Goal: Information Seeking & Learning: Learn about a topic

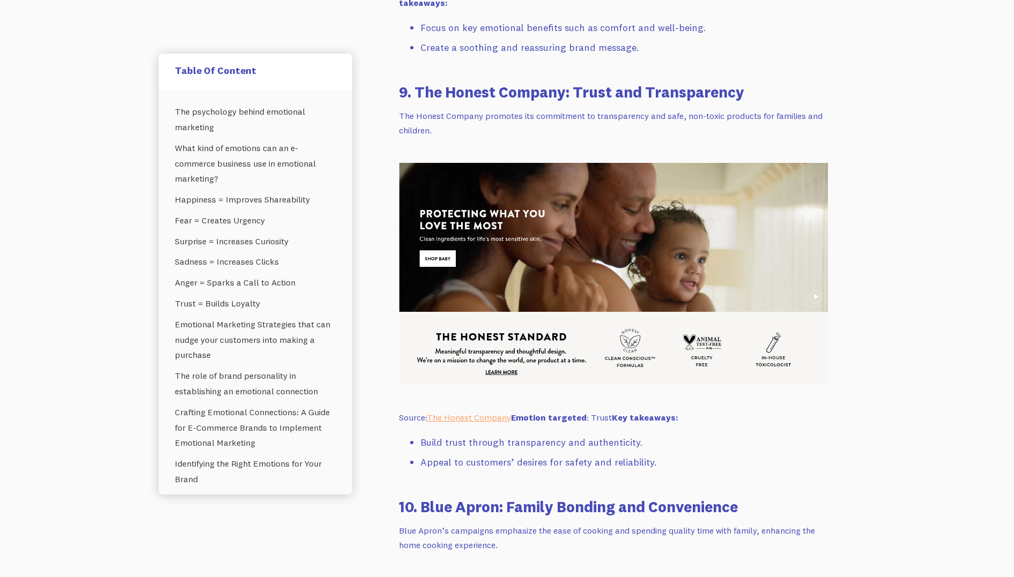
drag, startPoint x: 935, startPoint y: 244, endPoint x: 941, endPoint y: 243, distance: 6.0
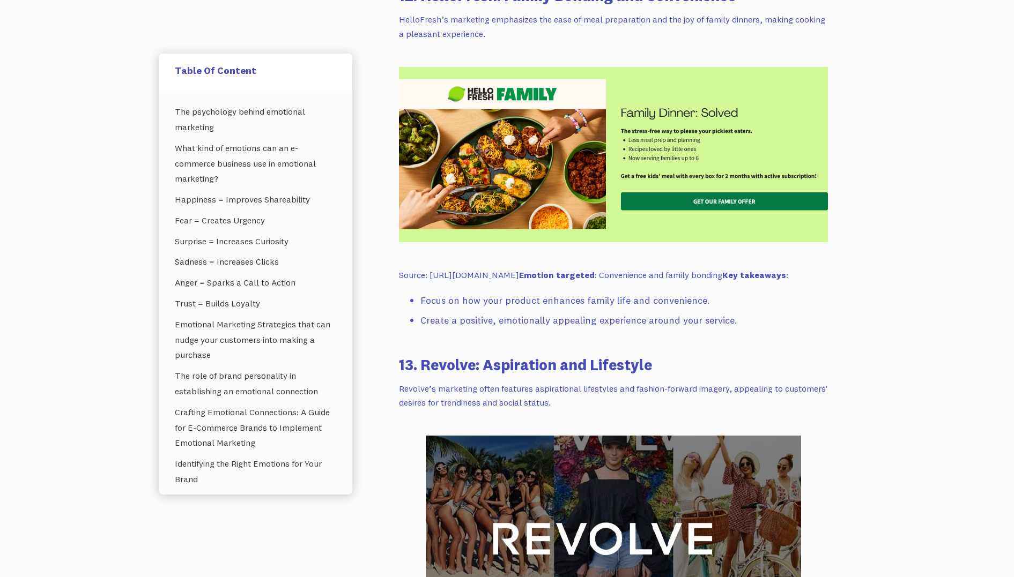
scroll to position [10006, 0]
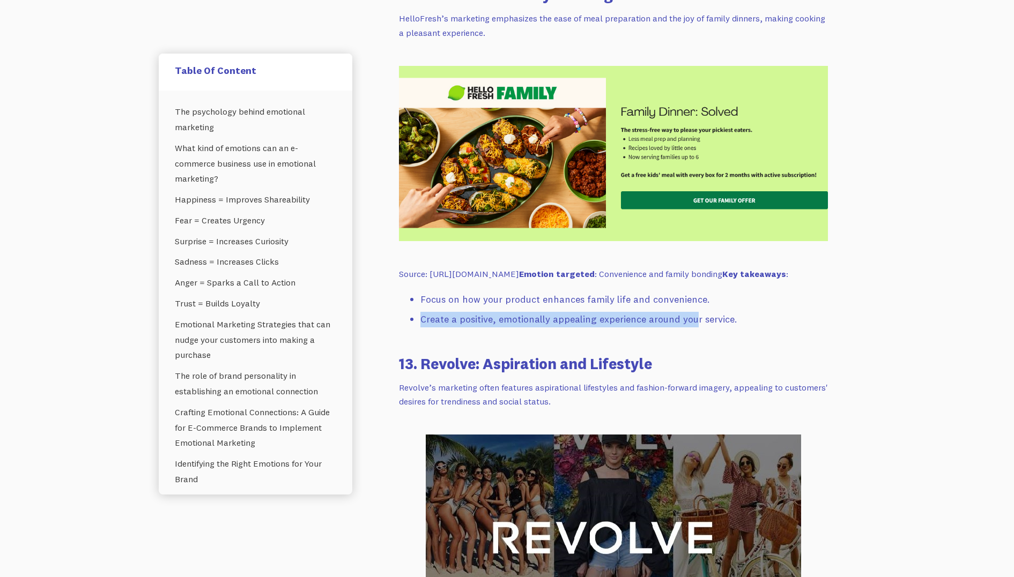
drag, startPoint x: 692, startPoint y: 311, endPoint x: 695, endPoint y: 319, distance: 8.5
click at [692, 312] on li "Create a positive, emotionally appealing experience around your service." at bounding box center [623, 320] width 407 height 16
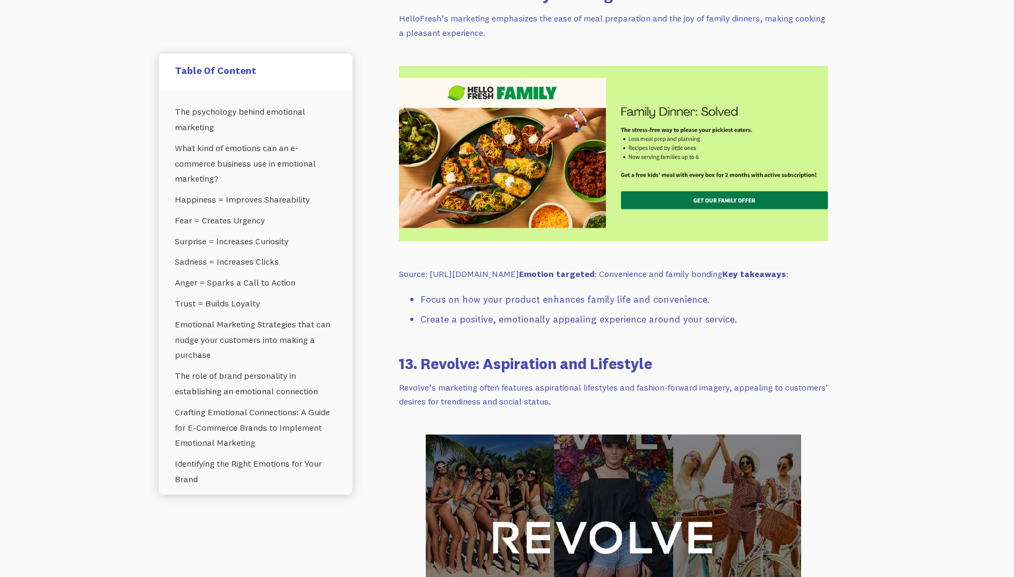
click at [728, 329] on ul "Focus on how your product enhances family life and convenience. Create a positi…" at bounding box center [613, 312] width 429 height 40
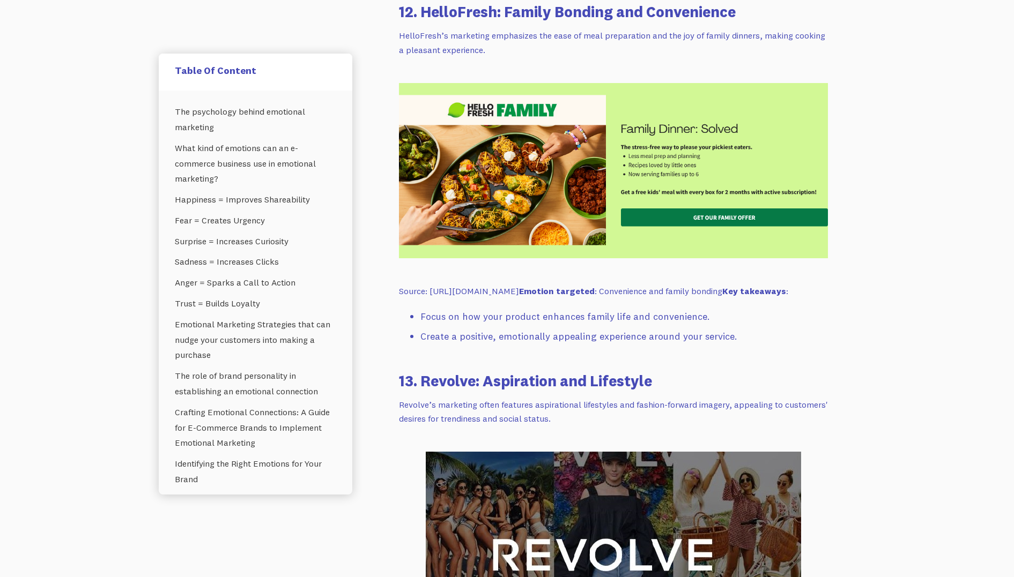
scroll to position [9984, 0]
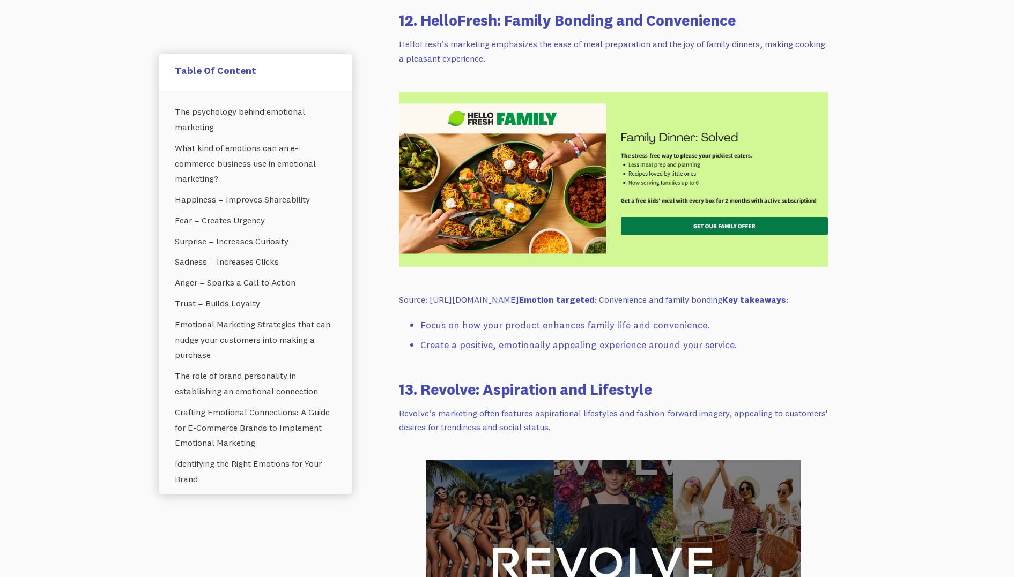
click at [503, 59] on p "HelloFresh’s marketing emphasizes the ease of meal preparation and the joy of f…" at bounding box center [613, 51] width 429 height 28
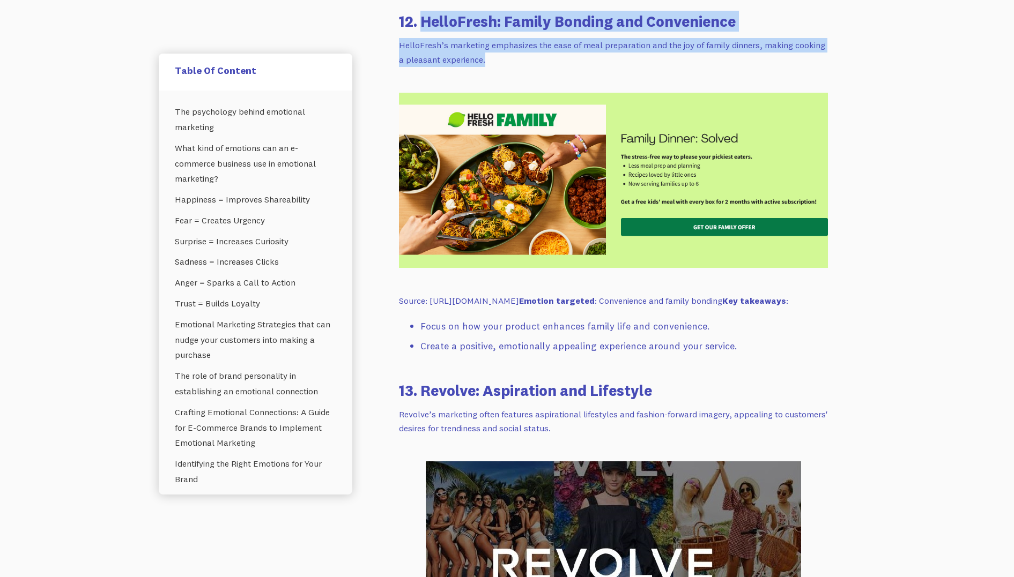
drag, startPoint x: 531, startPoint y: 63, endPoint x: 420, endPoint y: 23, distance: 118.2
copy div "HelloFresh: Family Bonding and Convenience HelloFresh’s marketing emphasizes th…"
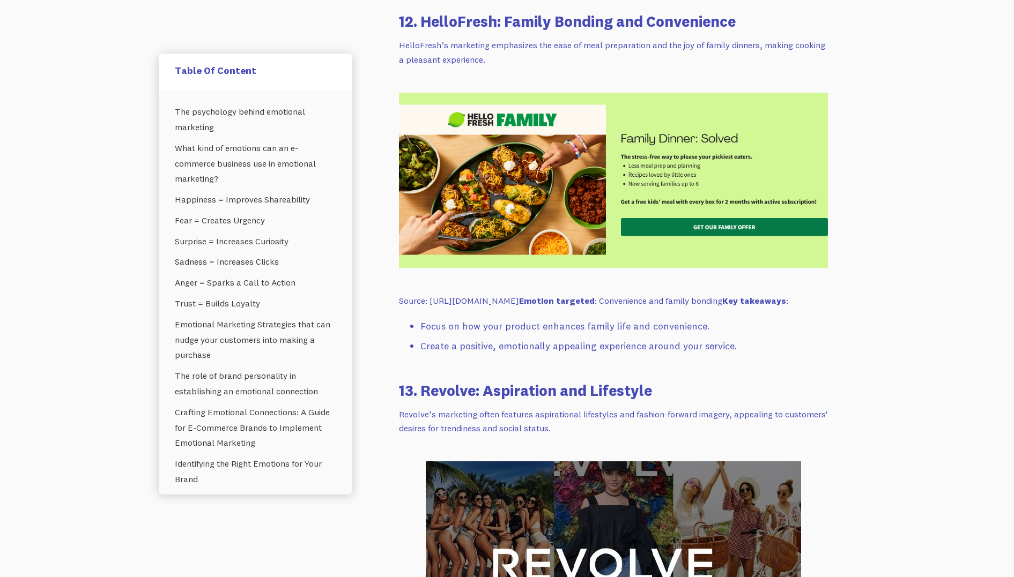
drag, startPoint x: 474, startPoint y: 331, endPoint x: 480, endPoint y: 328, distance: 6.7
click at [474, 331] on li "Focus on how your product enhances family life and convenience." at bounding box center [623, 327] width 407 height 16
drag, startPoint x: 659, startPoint y: 324, endPoint x: 420, endPoint y: 331, distance: 239.7
click at [420, 331] on ul "Focus on how your product enhances family life and convenience. Create a positi…" at bounding box center [613, 339] width 429 height 40
click at [673, 339] on li "Create a positive, emotionally appealing experience around your service." at bounding box center [623, 347] width 407 height 16
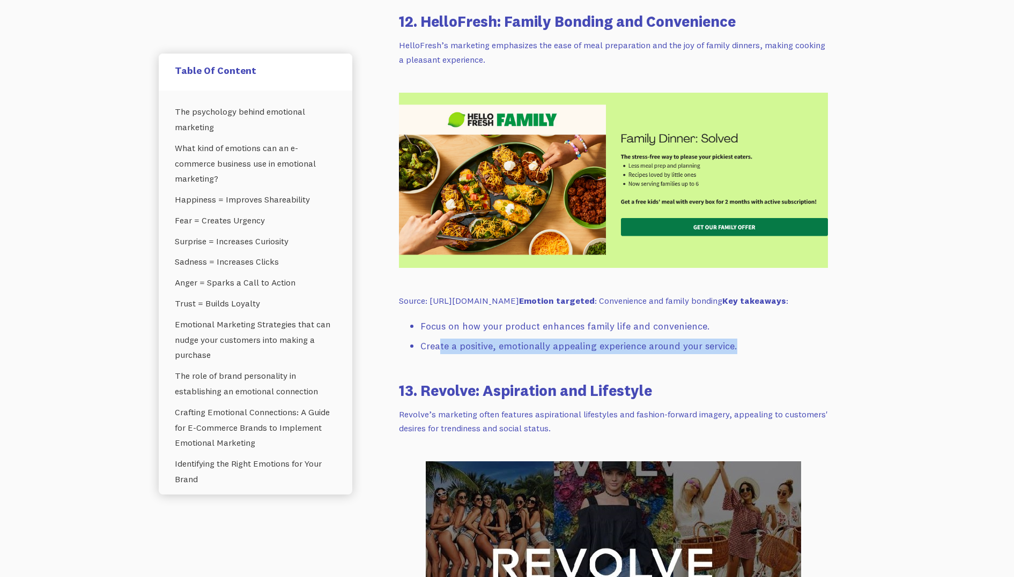
drag, startPoint x: 708, startPoint y: 344, endPoint x: 448, endPoint y: 325, distance: 260.6
click at [441, 347] on li "Create a positive, emotionally appealing experience around your service." at bounding box center [623, 347] width 407 height 16
click at [448, 325] on li "Focus on how your product enhances family life and convenience." at bounding box center [623, 327] width 407 height 16
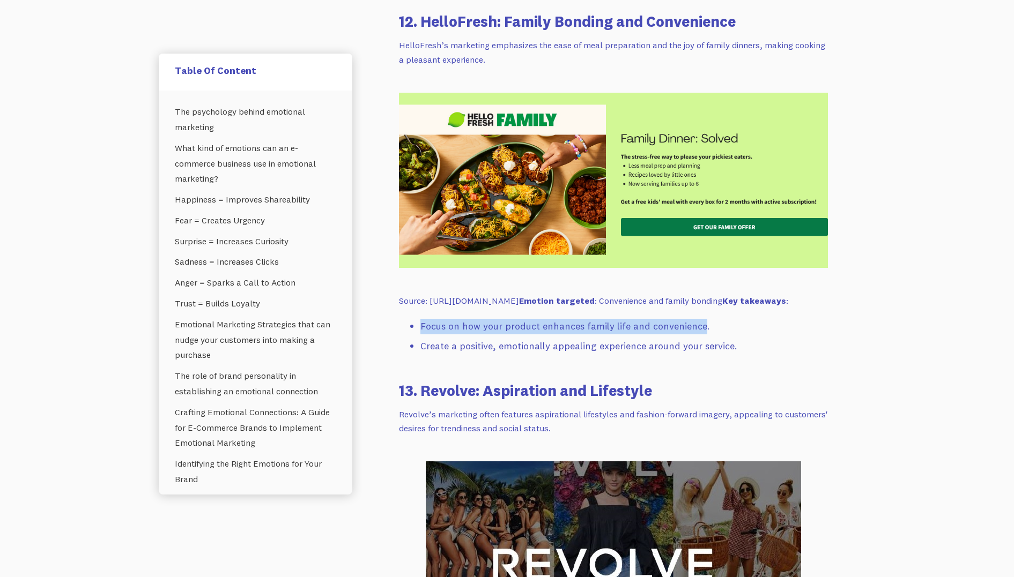
drag, startPoint x: 687, startPoint y: 326, endPoint x: 425, endPoint y: 327, distance: 261.6
click at [422, 330] on li "Focus on how your product enhances family life and convenience." at bounding box center [623, 327] width 407 height 16
copy li "Focus on how your product enhances family life and convenience"
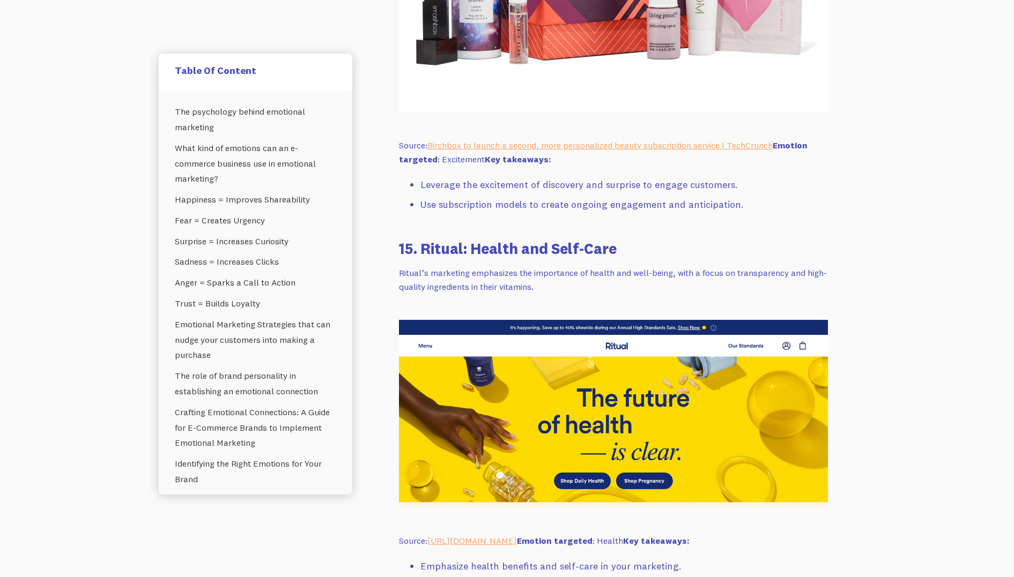
scroll to position [11119, 0]
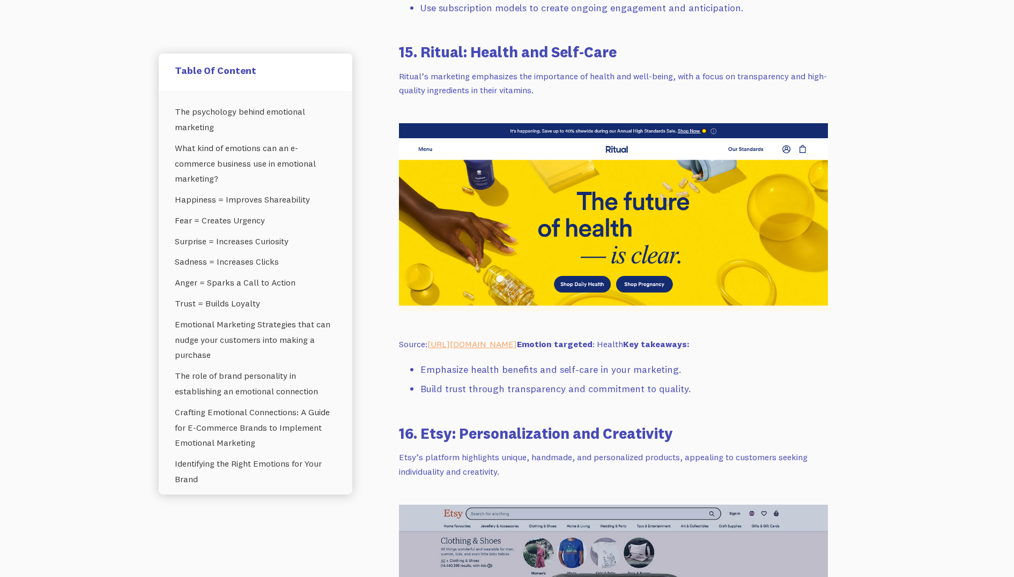
scroll to position [11281, 0]
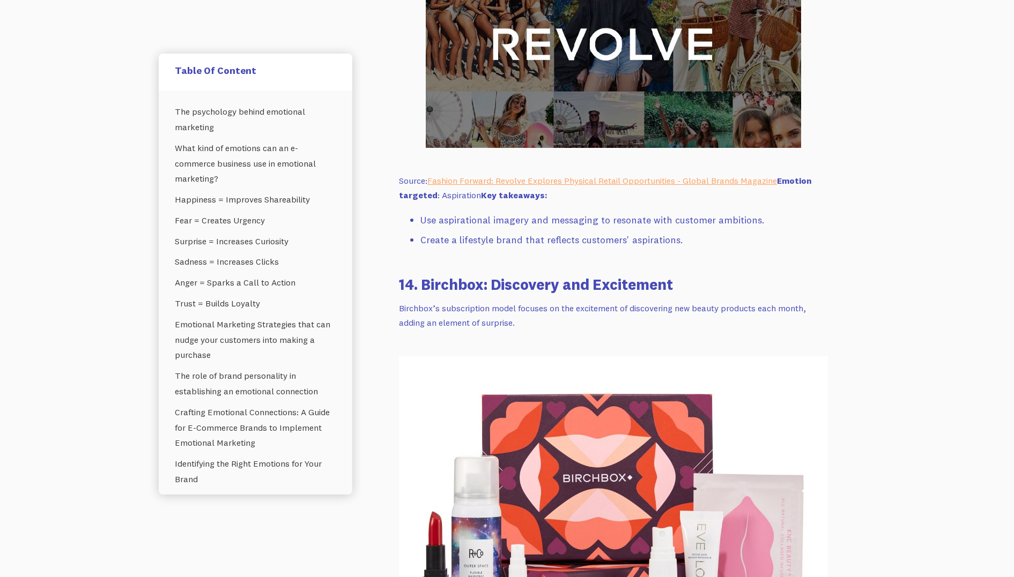
scroll to position [10501, 0]
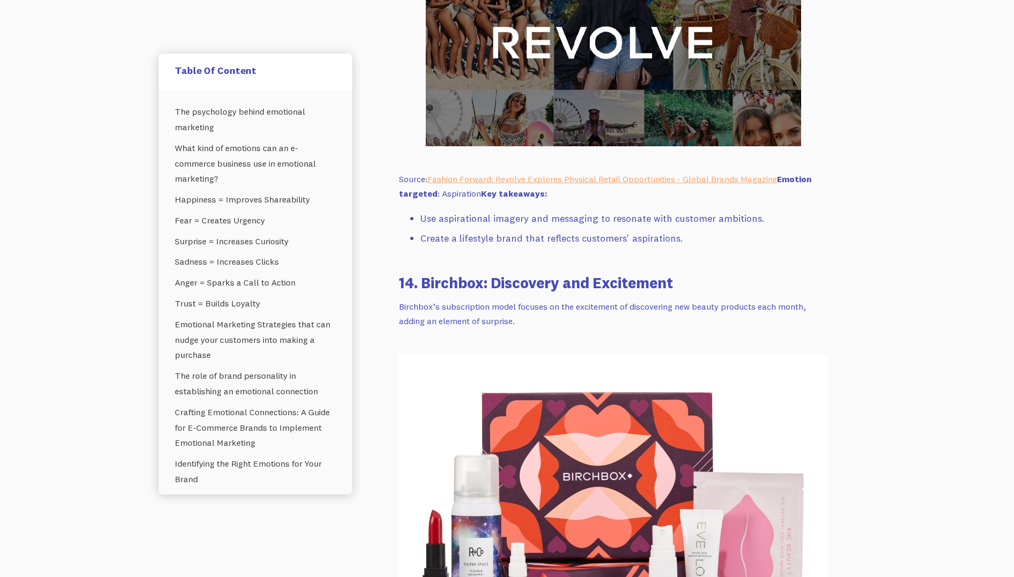
drag, startPoint x: 902, startPoint y: 396, endPoint x: 679, endPoint y: 91, distance: 378.1
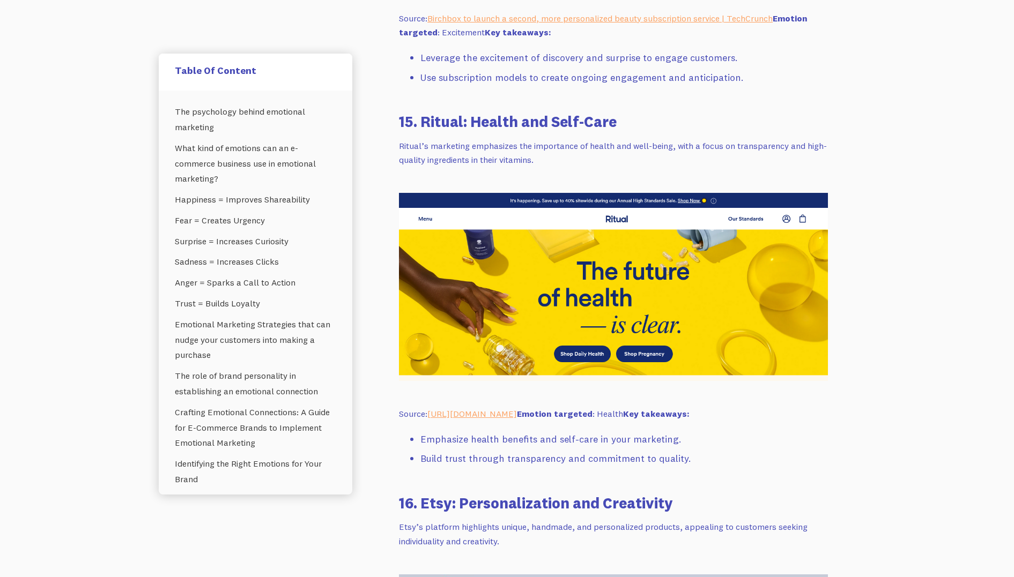
scroll to position [11199, 0]
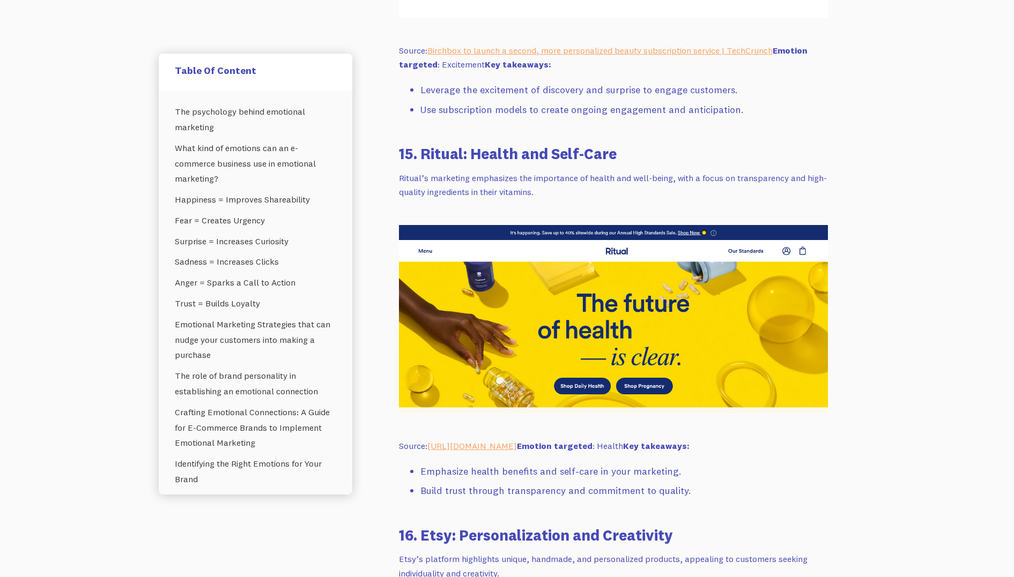
scroll to position [11107, 0]
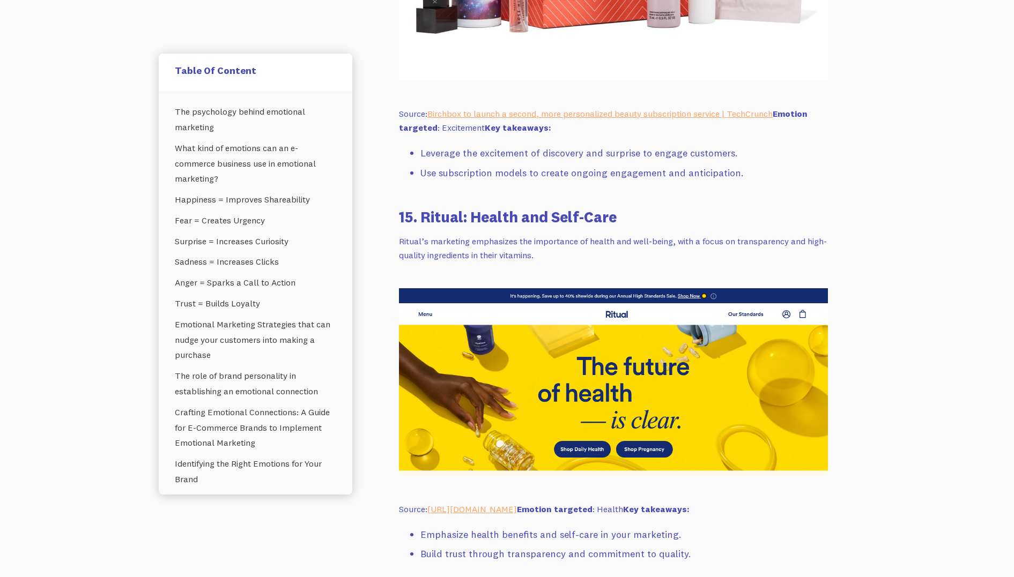
click at [507, 241] on p "Ritual’s marketing emphasizes the importance of health and well-being, with a f…" at bounding box center [613, 248] width 429 height 28
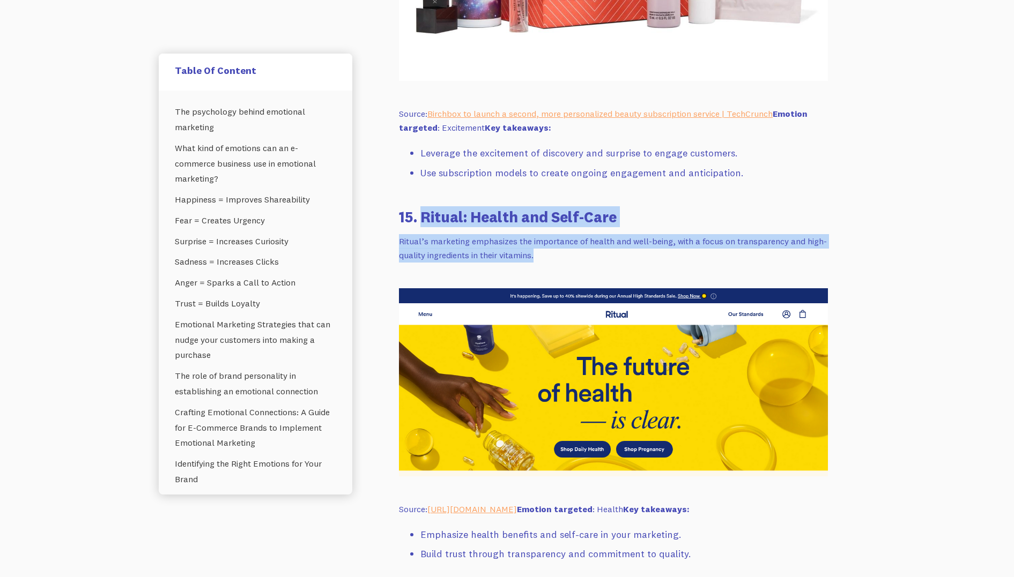
drag, startPoint x: 485, startPoint y: 252, endPoint x: 461, endPoint y: 218, distance: 42.4
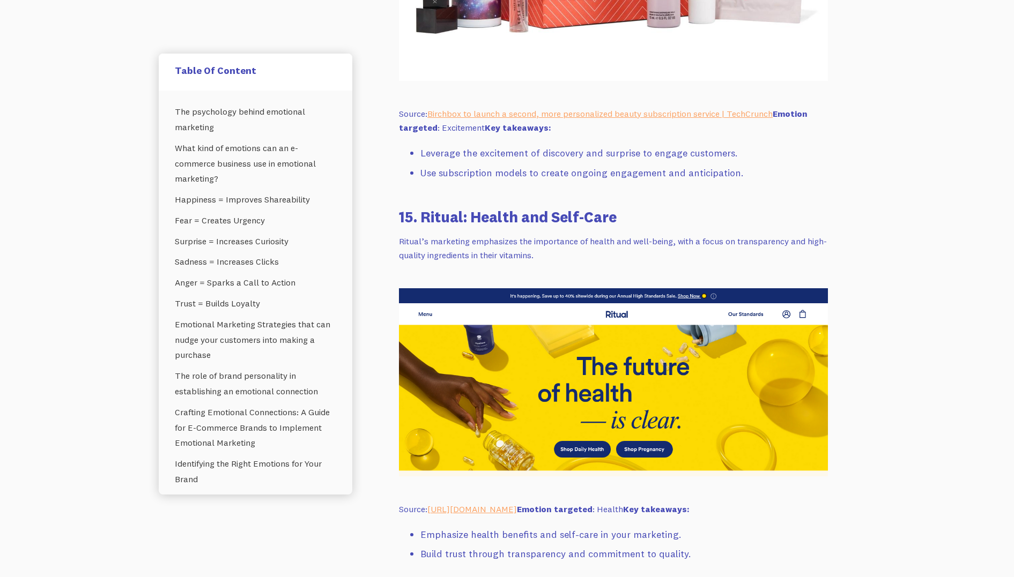
click at [436, 219] on h3 "15. Ritual: Health and Self-Care" at bounding box center [613, 216] width 429 height 21
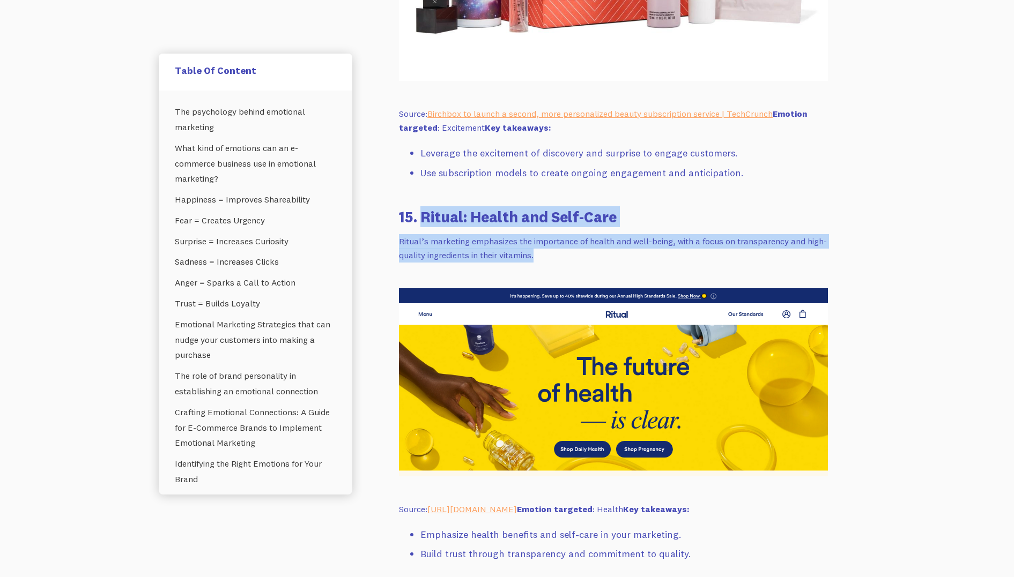
drag, startPoint x: 419, startPoint y: 218, endPoint x: 542, endPoint y: 252, distance: 128.6
copy div "Ritual: Health and Self-Care Ritual’s marketing emphasizes the importance of he…"
click at [607, 257] on p "Ritual’s marketing emphasizes the importance of health and well-being, with a f…" at bounding box center [613, 248] width 429 height 28
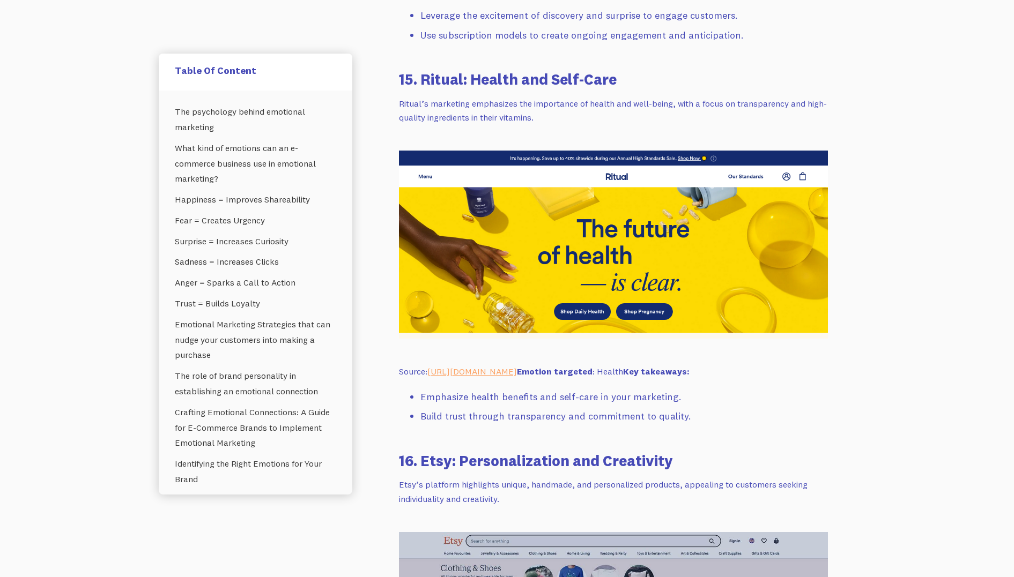
scroll to position [11387, 0]
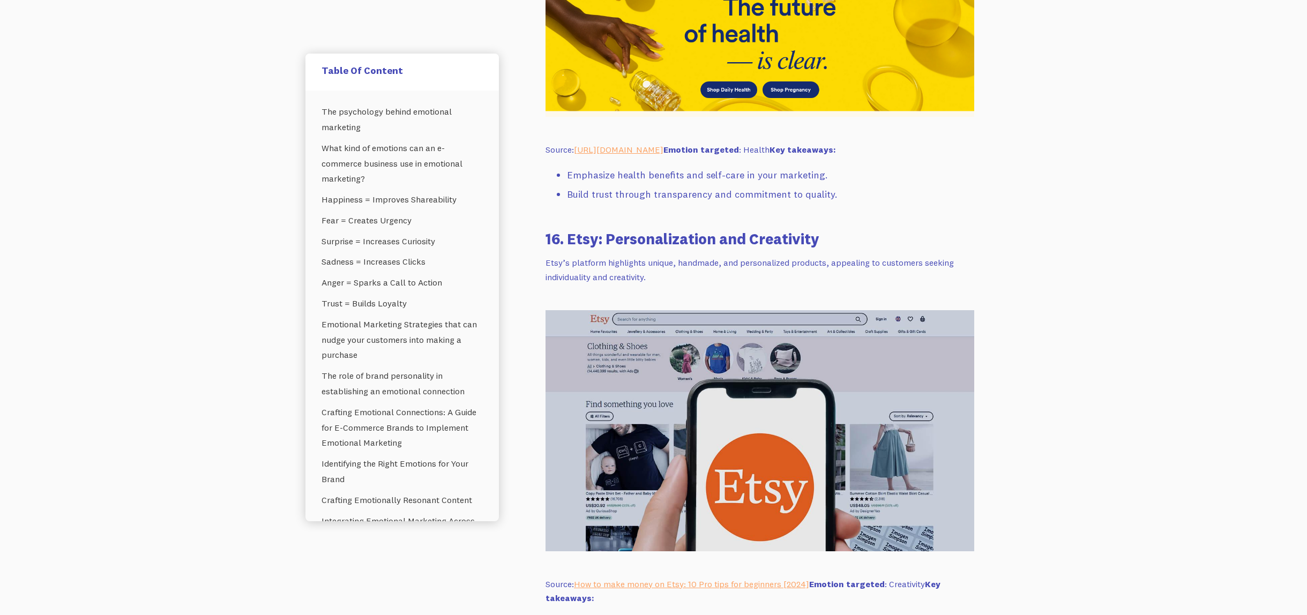
scroll to position [11509, 0]
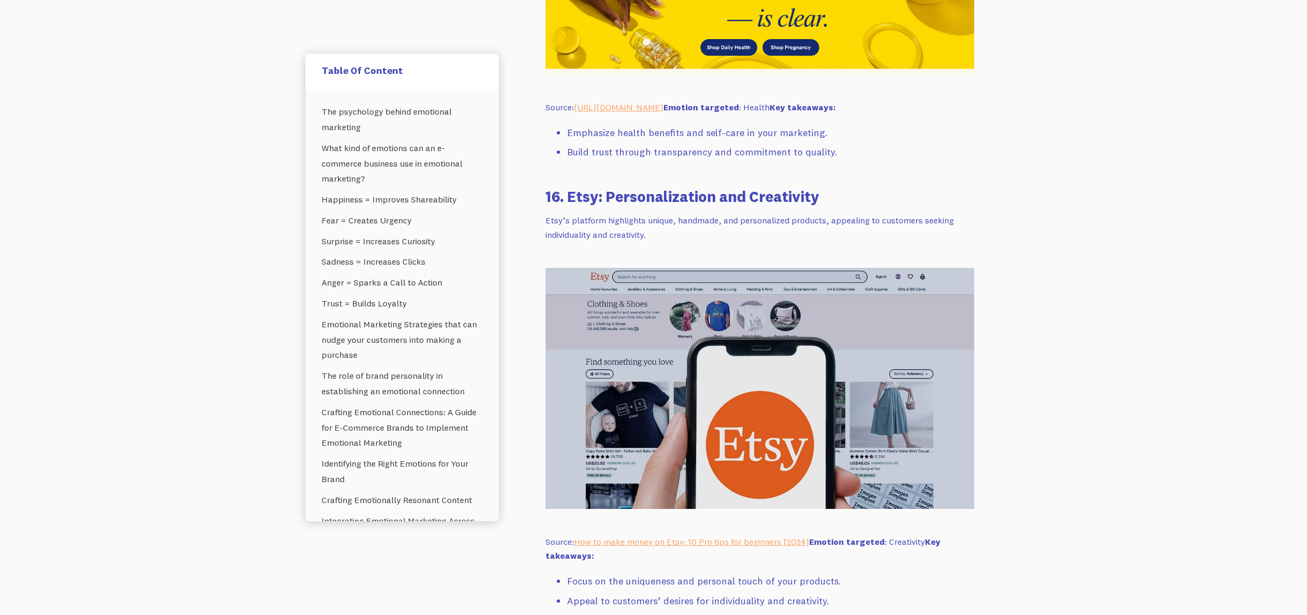
click at [892, 160] on li "Build trust through transparency and commitment to quality." at bounding box center [770, 153] width 407 height 16
drag, startPoint x: 745, startPoint y: 182, endPoint x: 568, endPoint y: 163, distance: 178.4
click at [568, 163] on ul "Emphasize health benefits and self-care in your marketing. Build trust through …" at bounding box center [760, 145] width 429 height 40
click at [666, 160] on li "Build trust through transparency and commitment to quality." at bounding box center [770, 153] width 407 height 16
click at [620, 160] on li "Build trust through transparency and commitment to quality." at bounding box center [770, 153] width 407 height 16
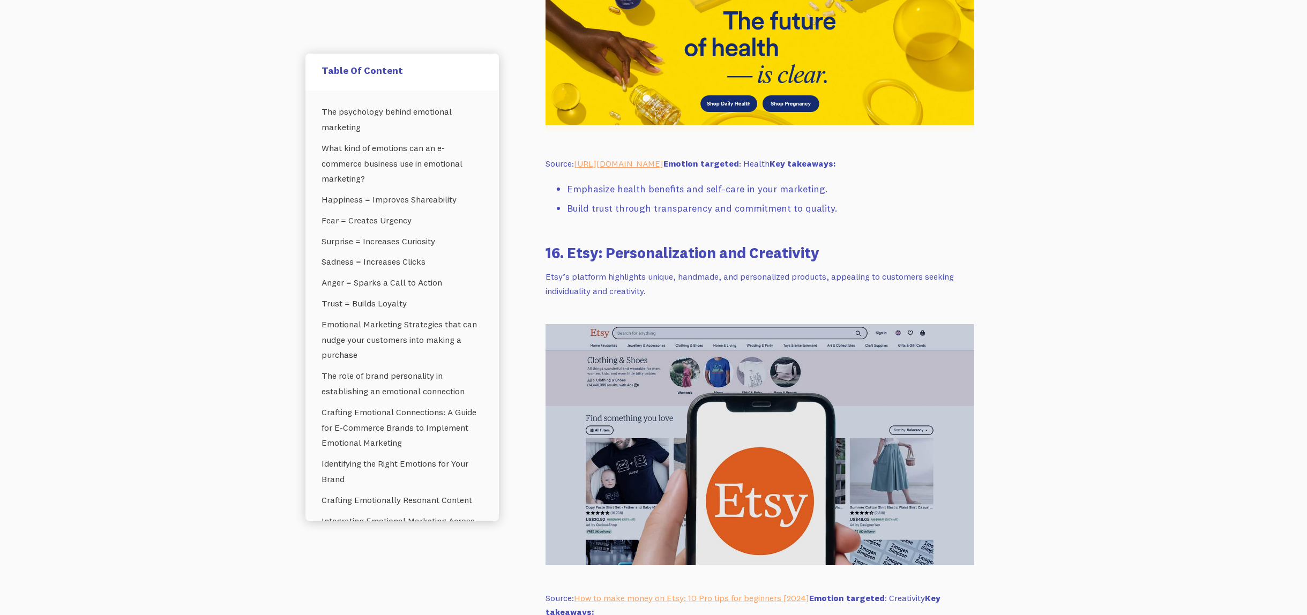
scroll to position [11451, 0]
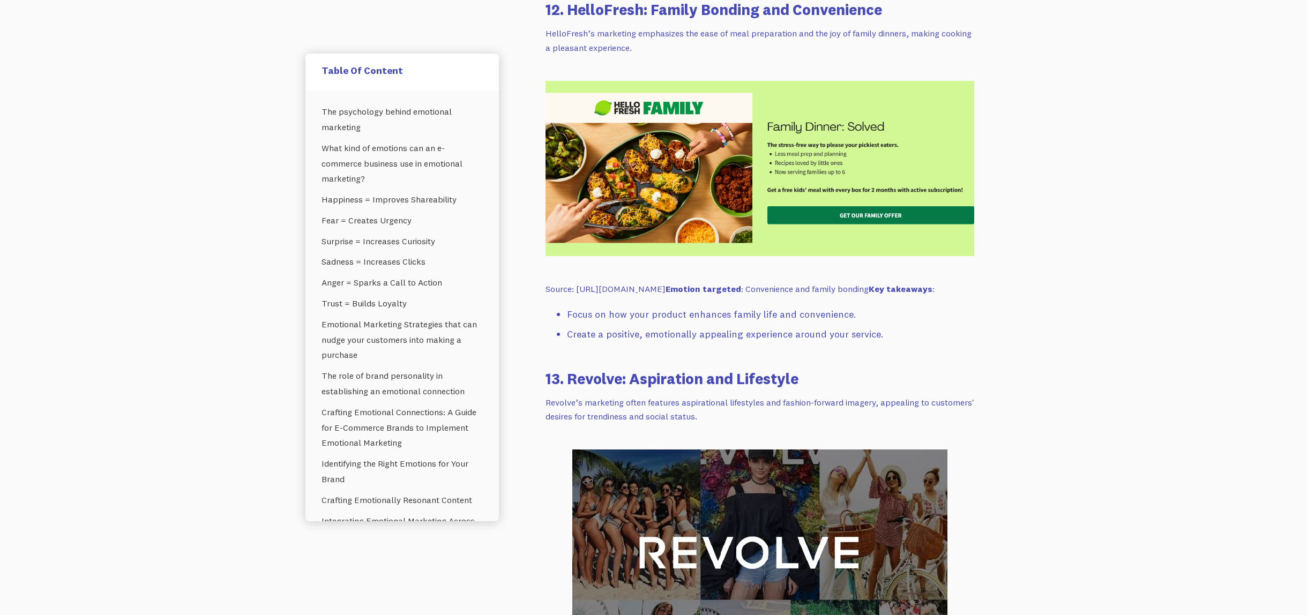
scroll to position [9989, 0]
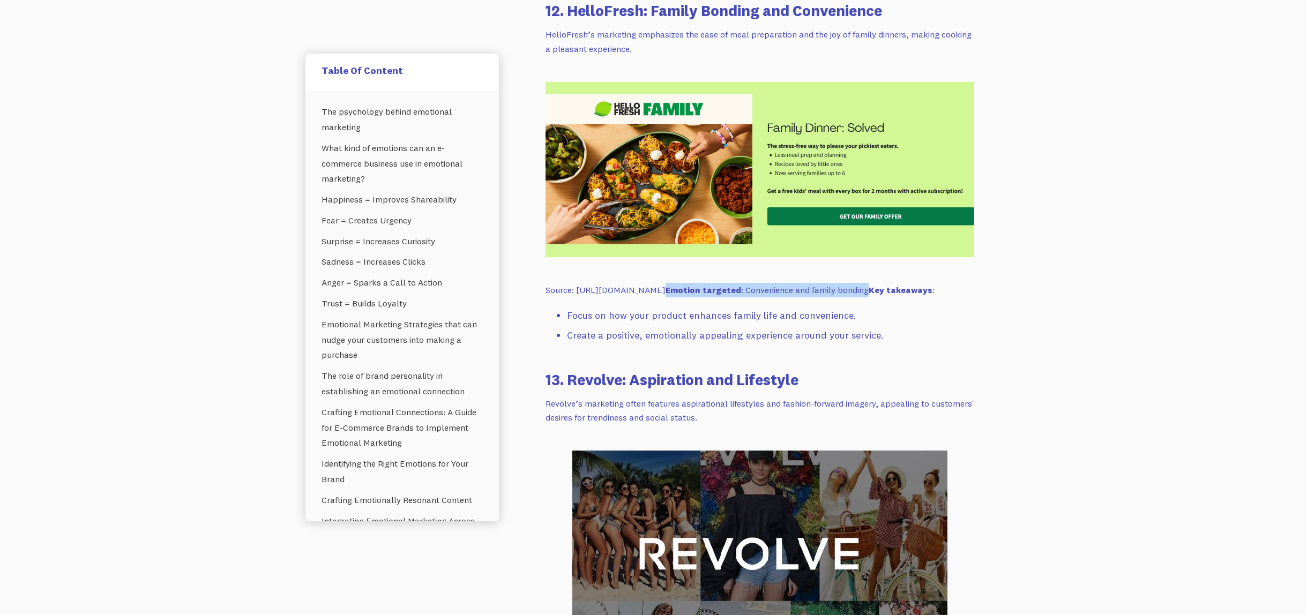
drag, startPoint x: 685, startPoint y: 290, endPoint x: 883, endPoint y: 291, distance: 197.8
click at [883, 291] on p "Source: [URL][DOMAIN_NAME] Emotion targeted : Convenience and family bonding Ke…" at bounding box center [760, 290] width 429 height 14
copy p "Emotion targeted : Convenience and family bonding"
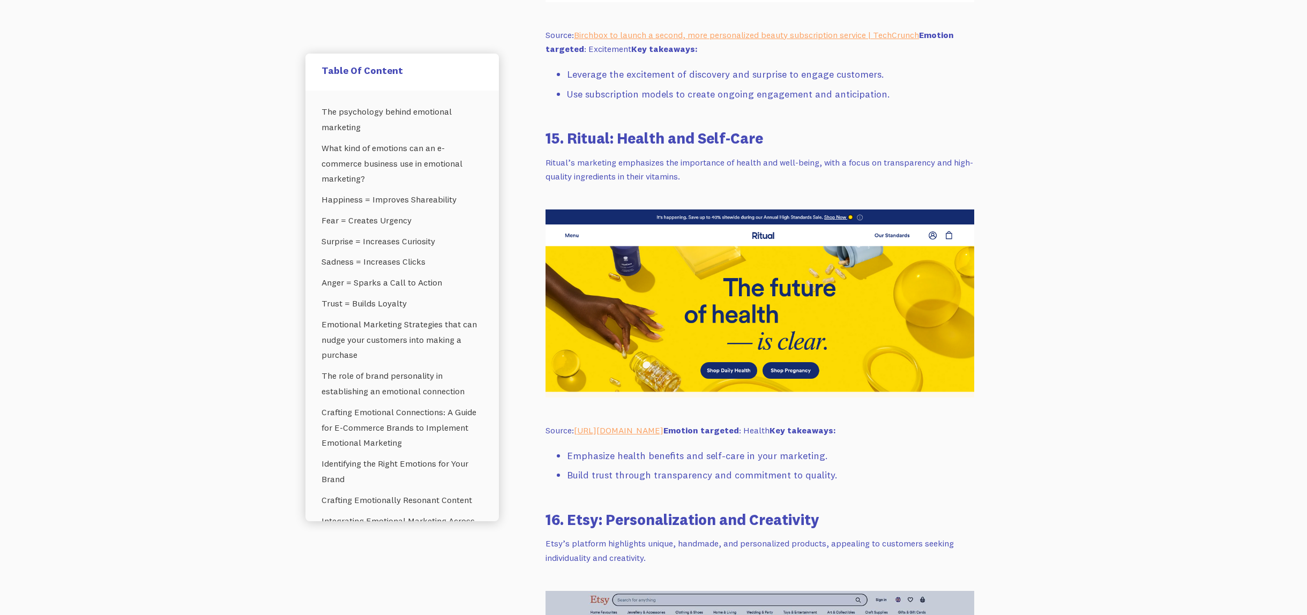
scroll to position [11207, 0]
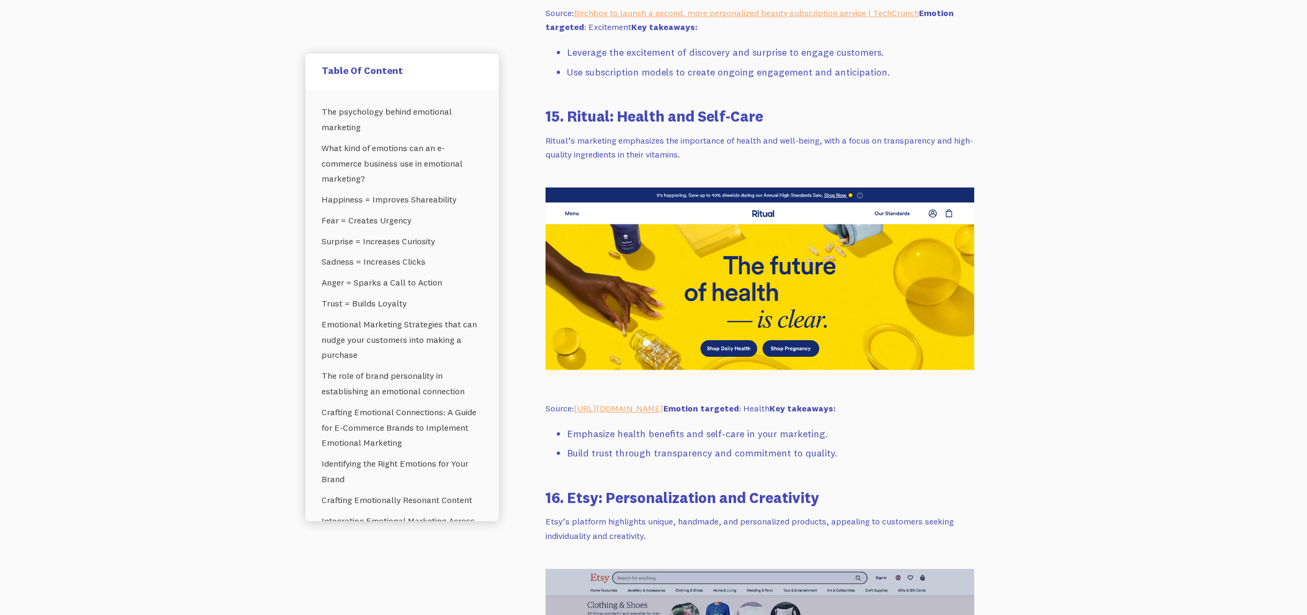
drag, startPoint x: 845, startPoint y: 423, endPoint x: 917, endPoint y: 423, distance: 72.4
click at [931, 416] on p "Source: [URL][DOMAIN_NAME] Emotion targeted : Health Key takeaways:" at bounding box center [760, 408] width 429 height 14
click at [917, 416] on p "Source: [URL][DOMAIN_NAME] Emotion targeted : Health Key takeaways:" at bounding box center [760, 408] width 429 height 14
drag, startPoint x: 940, startPoint y: 420, endPoint x: 843, endPoint y: 427, distance: 97.3
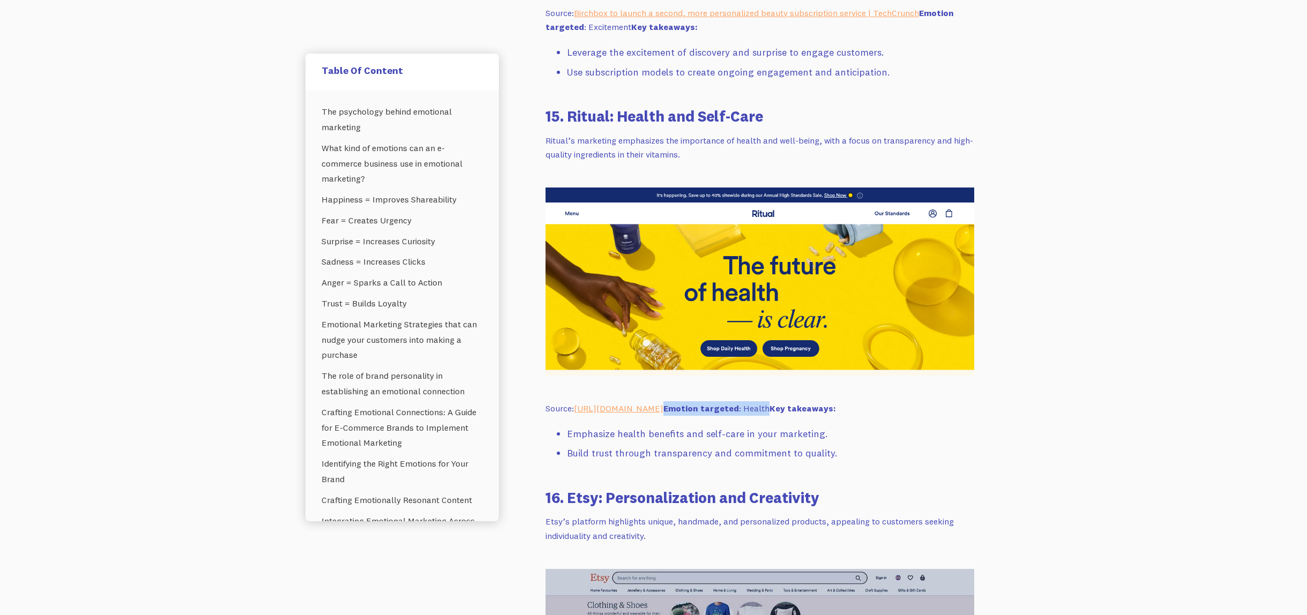
click at [843, 416] on p "Source: [URL][DOMAIN_NAME] Emotion targeted : Health Key takeaways:" at bounding box center [760, 408] width 429 height 14
copy p "Emotion targeted : Health"
